Goal: Check status: Check status

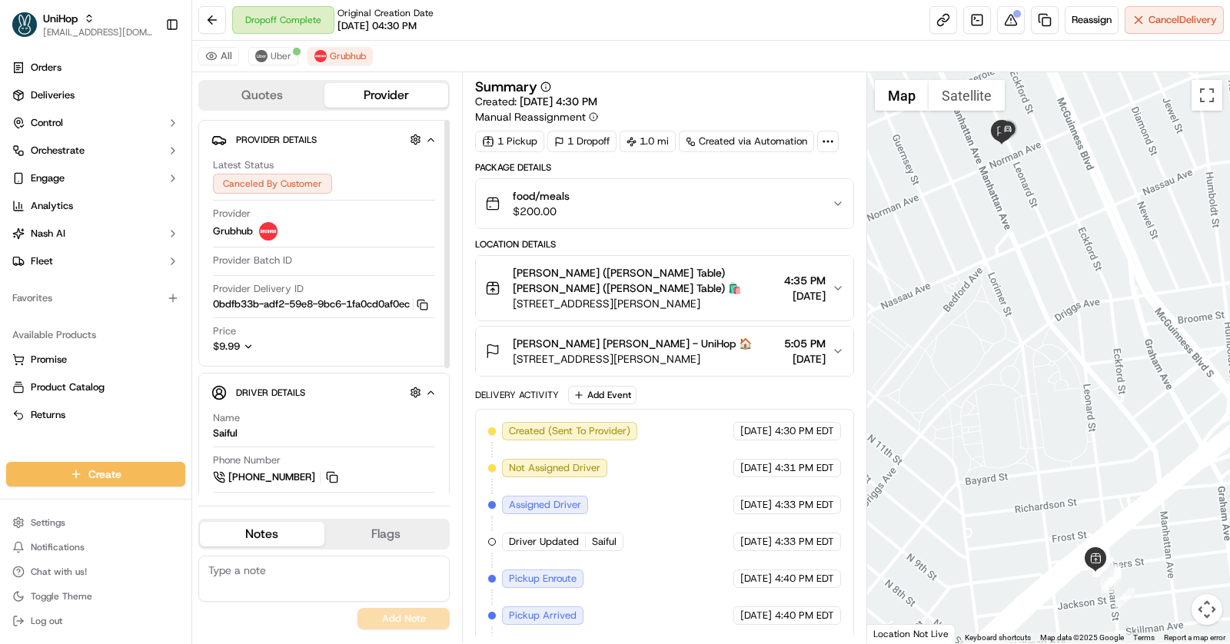
click at [247, 343] on icon "button" at bounding box center [248, 346] width 11 height 11
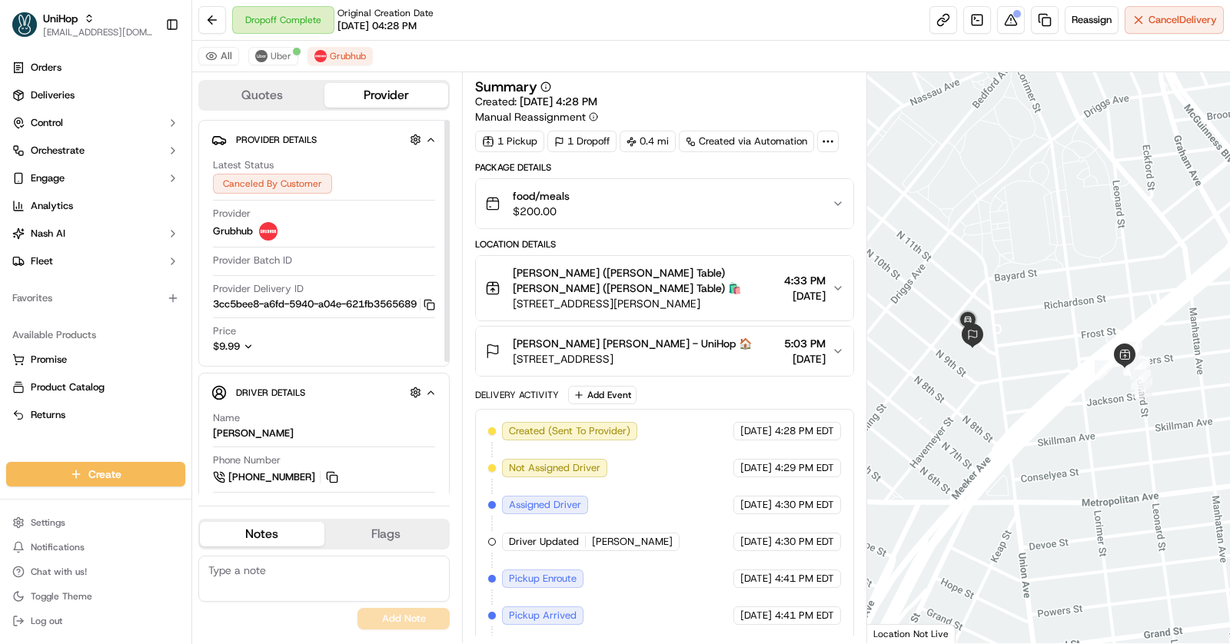
click at [253, 352] on icon "button" at bounding box center [248, 346] width 11 height 11
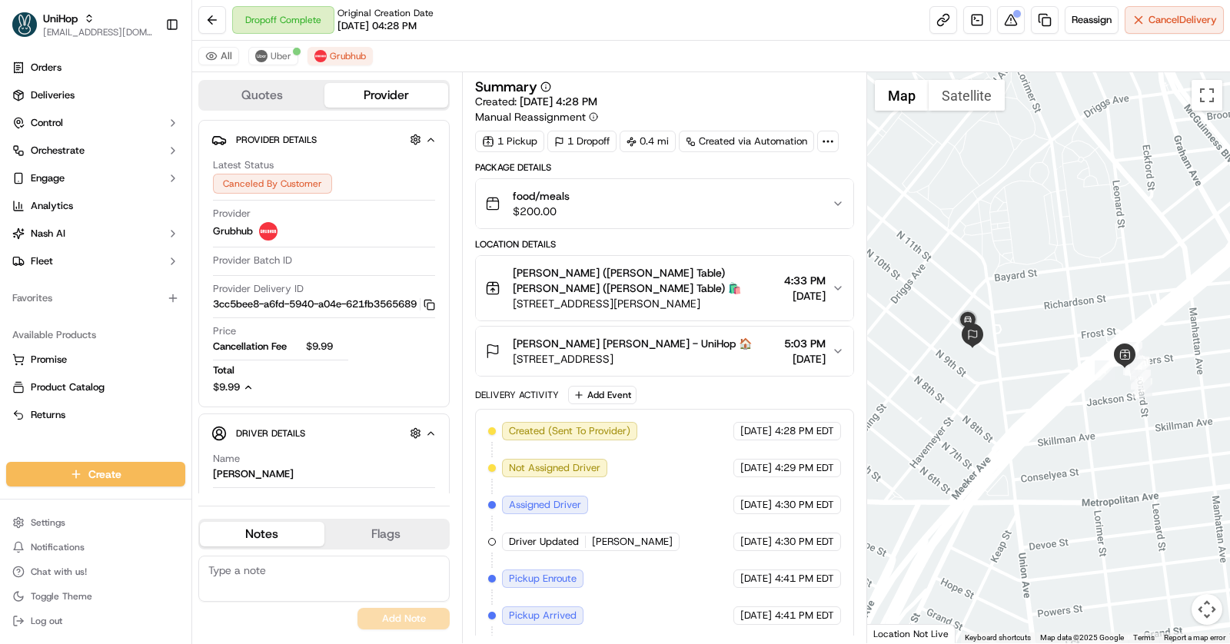
scroll to position [31, 0]
